Goal: Navigation & Orientation: Find specific page/section

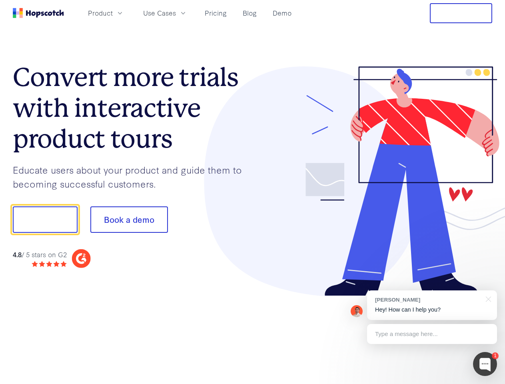
click at [253, 192] on div at bounding box center [373, 181] width 240 height 230
click at [113, 13] on span "Product" at bounding box center [100, 13] width 25 height 10
click at [176, 13] on span "Use Cases" at bounding box center [159, 13] width 33 height 10
click at [461, 13] on button "Free Trial" at bounding box center [461, 13] width 62 height 20
click at [45, 219] on button "Show me!" at bounding box center [45, 219] width 65 height 26
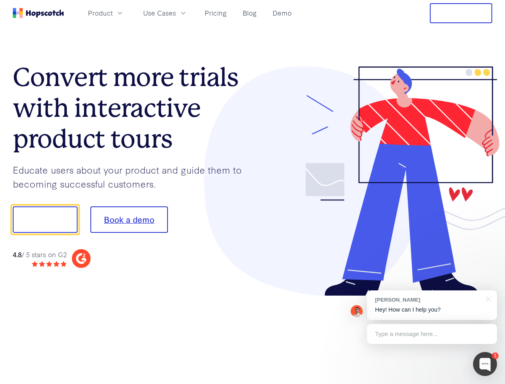
click at [129, 219] on button "Book a demo" at bounding box center [129, 219] width 78 height 26
click at [485, 364] on div at bounding box center [485, 364] width 24 height 24
click at [432, 305] on div "[PERSON_NAME] Hey! How can I help you?" at bounding box center [432, 305] width 130 height 30
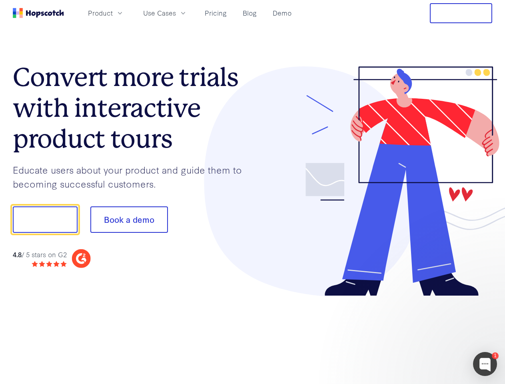
click at [487, 298] on div at bounding box center [422, 272] width 150 height 160
click at [432, 334] on div at bounding box center [422, 272] width 150 height 160
